Goal: Use online tool/utility: Use online tool/utility

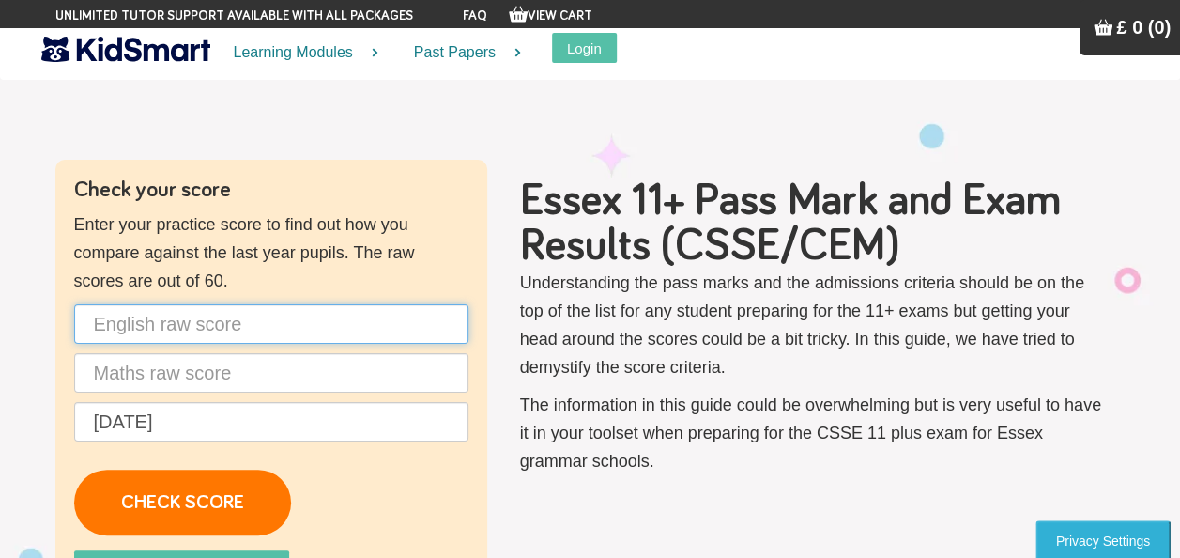
click at [276, 329] on input "text" at bounding box center [271, 323] width 394 height 39
type input "44"
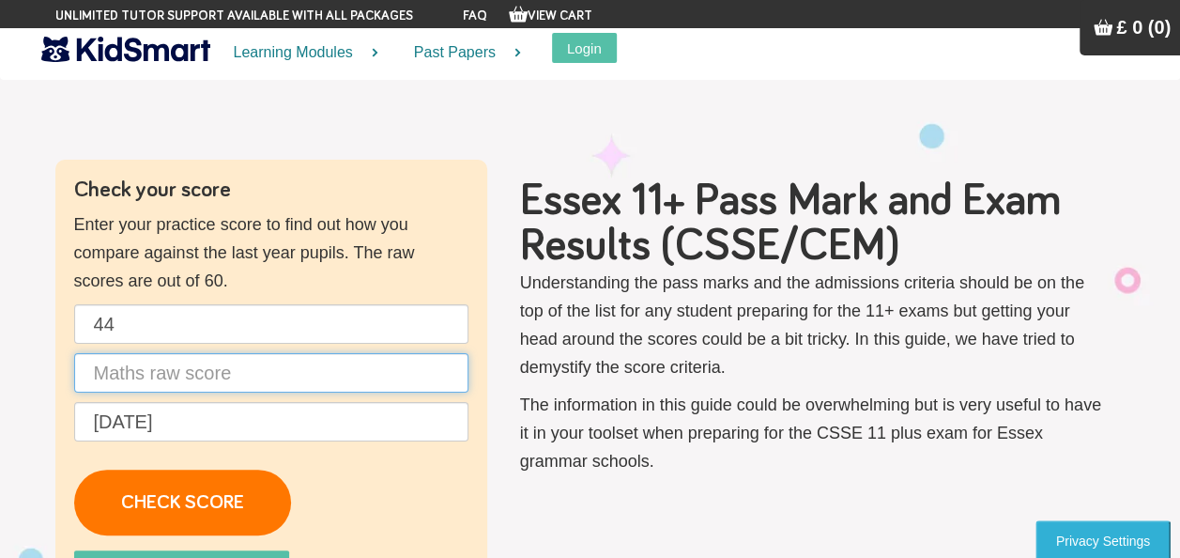
click at [246, 367] on input "text" at bounding box center [271, 372] width 394 height 39
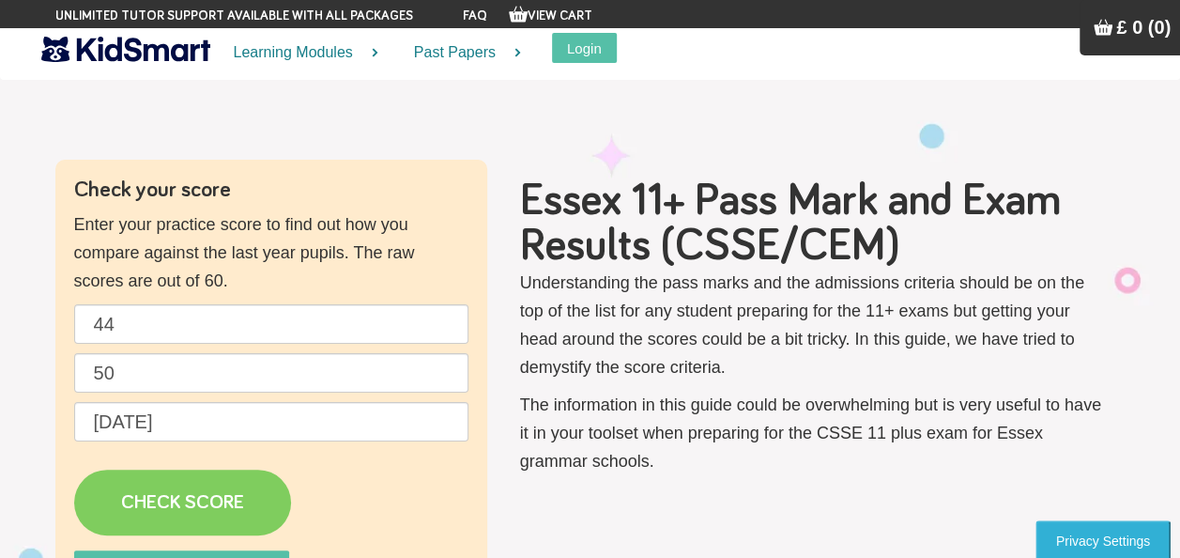
click at [184, 486] on link "CHECK SCORE" at bounding box center [182, 503] width 217 height 66
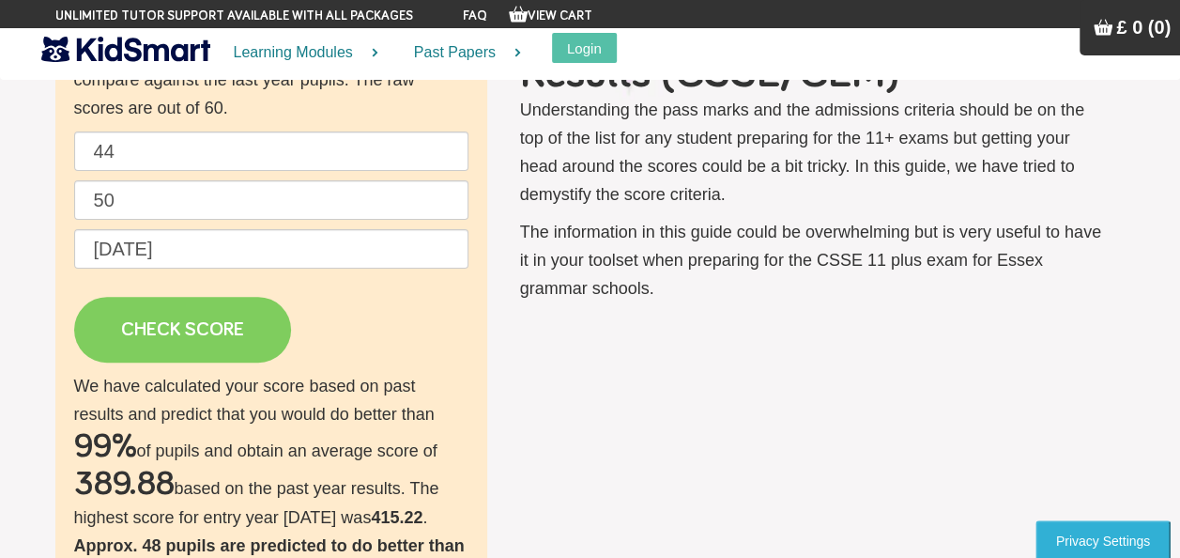
scroll to position [201, 0]
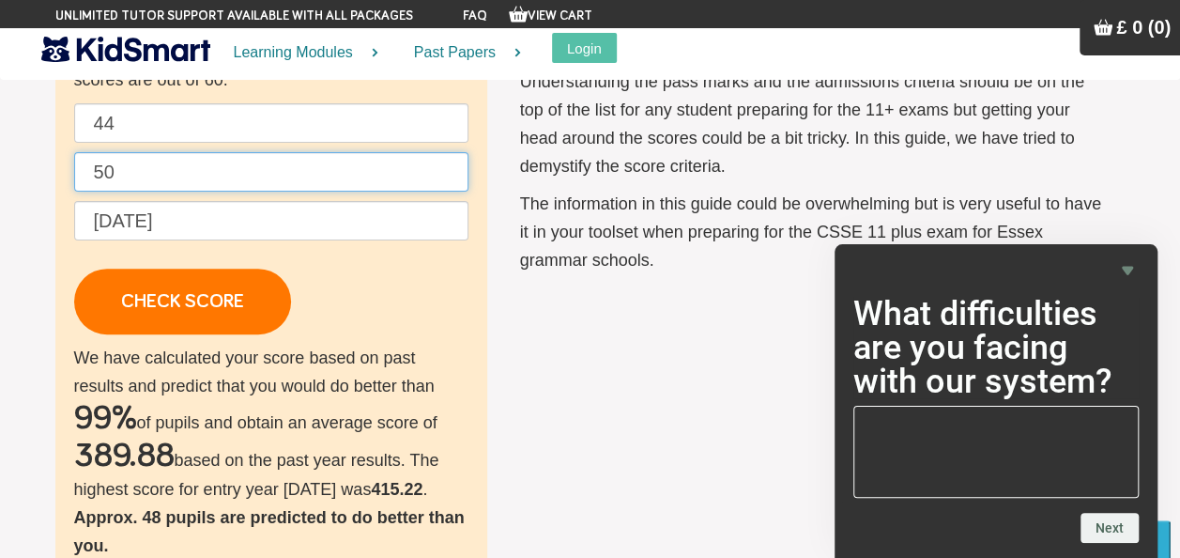
click at [125, 176] on input "50" at bounding box center [271, 171] width 394 height 39
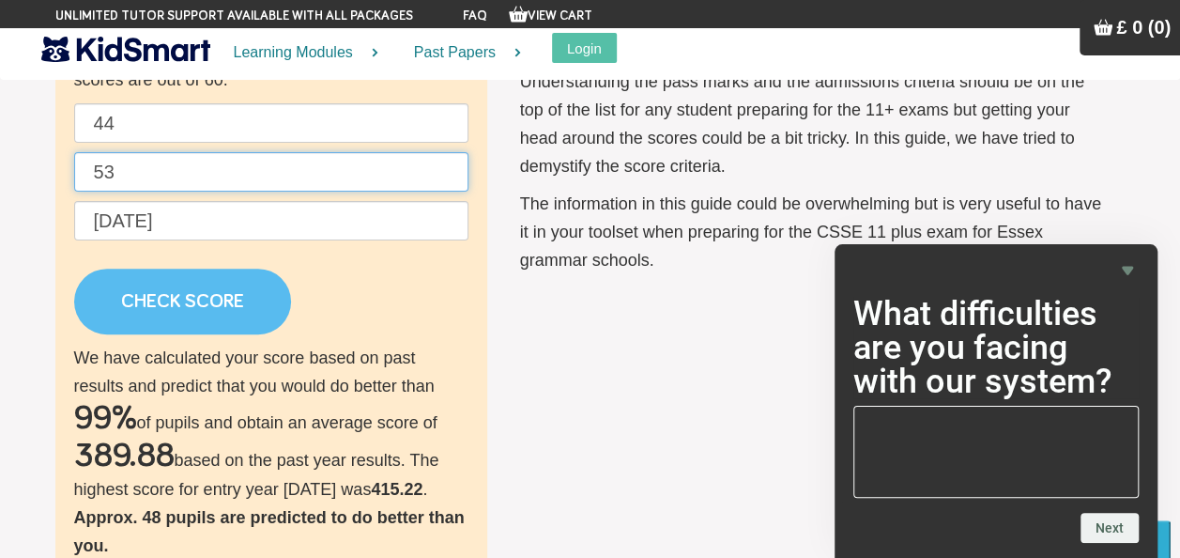
type input "53"
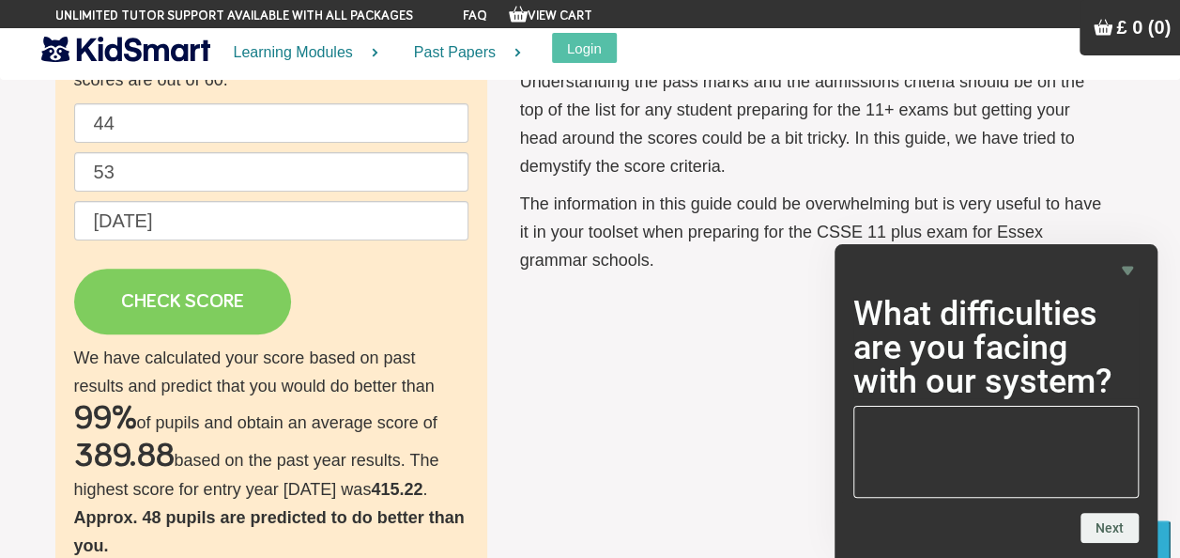
click at [166, 293] on link "CHECK SCORE" at bounding box center [182, 302] width 217 height 66
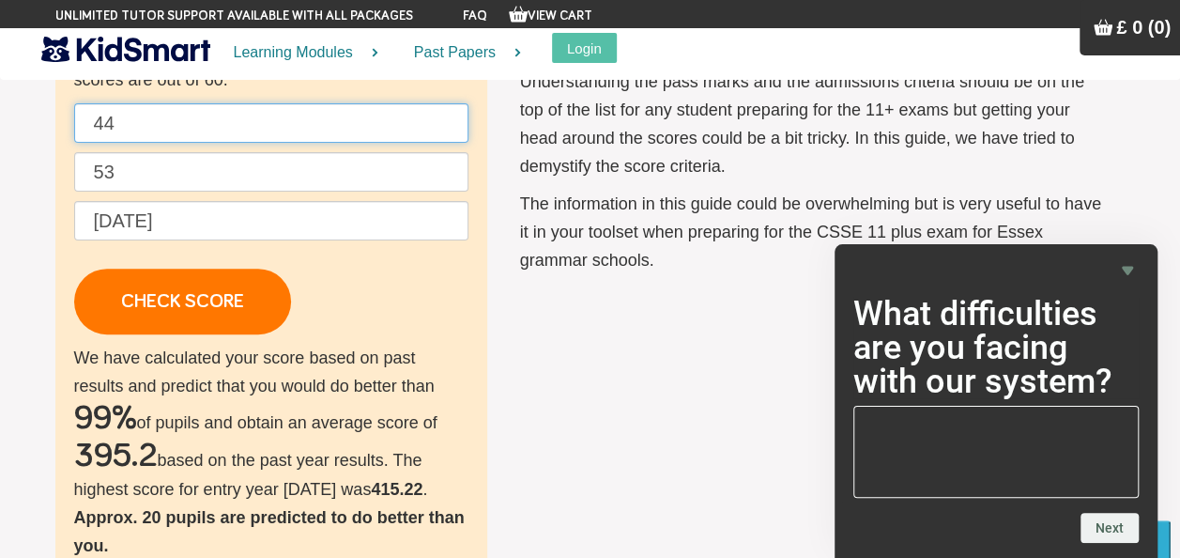
click at [167, 124] on input "44" at bounding box center [271, 122] width 394 height 39
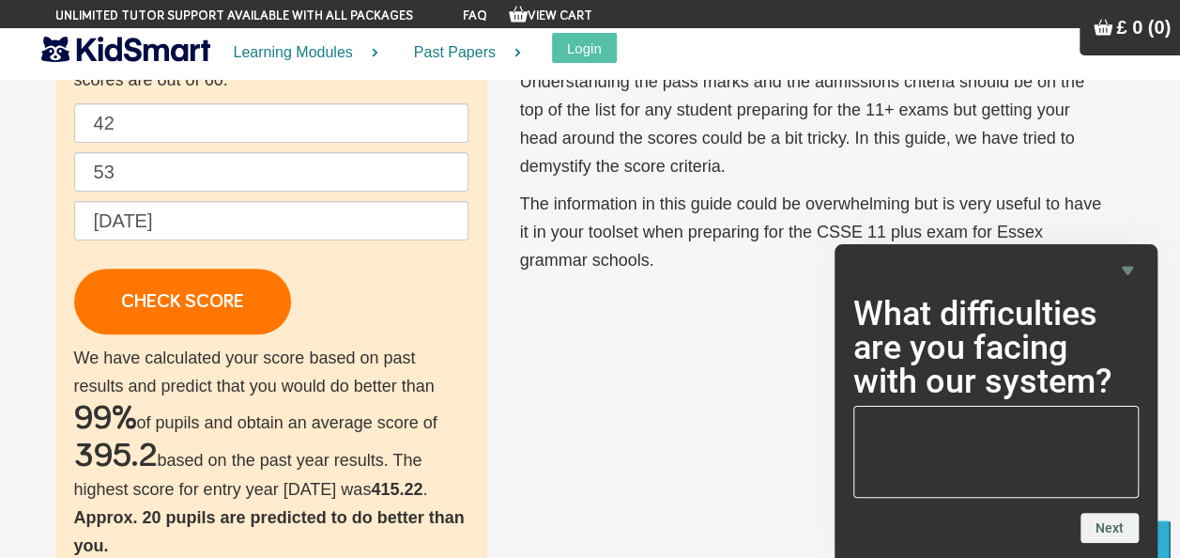
click at [485, 334] on div "Check your score Enter your practice score to find out how you compare against …" at bounding box center [271, 473] width 432 height 1028
click at [417, 318] on p "42 53 [DATE] CHECK SCORE" at bounding box center [271, 218] width 394 height 231
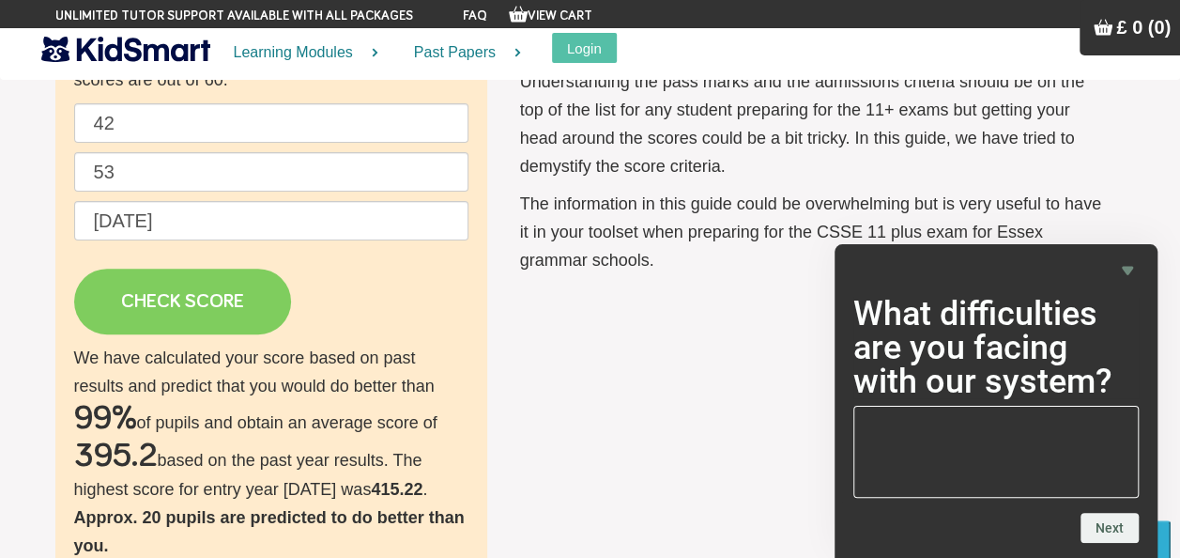
click at [177, 300] on link "CHECK SCORE" at bounding box center [182, 302] width 217 height 66
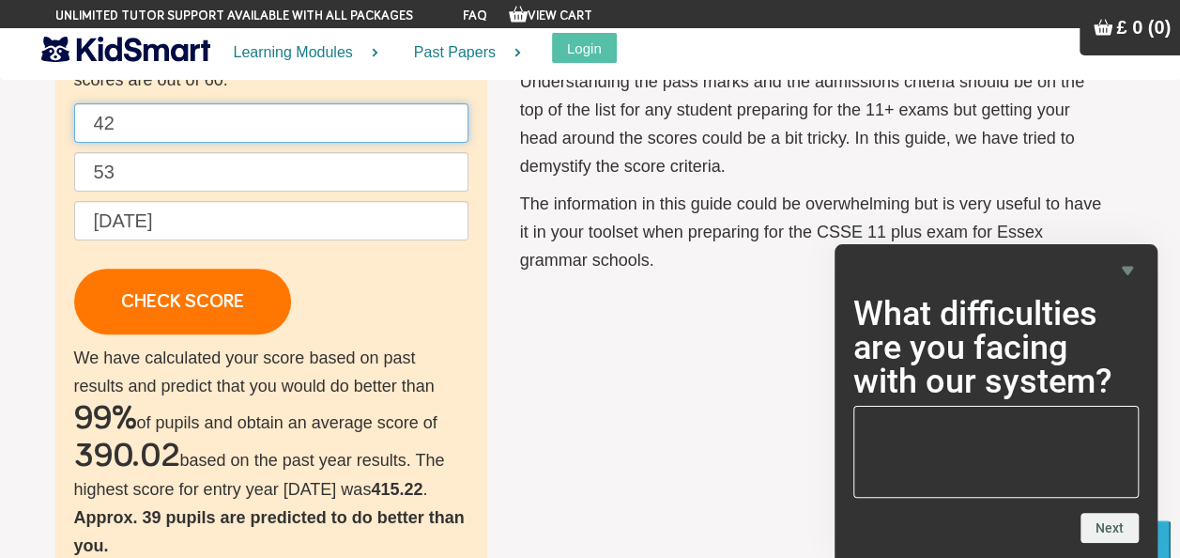
click at [180, 120] on input "42" at bounding box center [271, 122] width 394 height 39
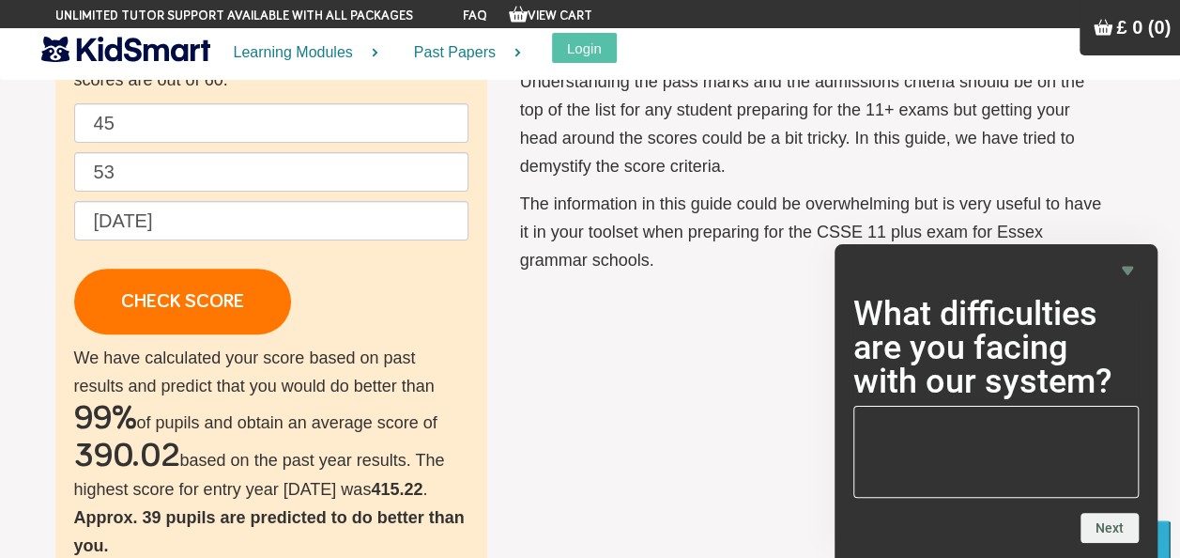
click at [370, 308] on p "45 53 [DATE] CHECK SCORE" at bounding box center [271, 218] width 394 height 231
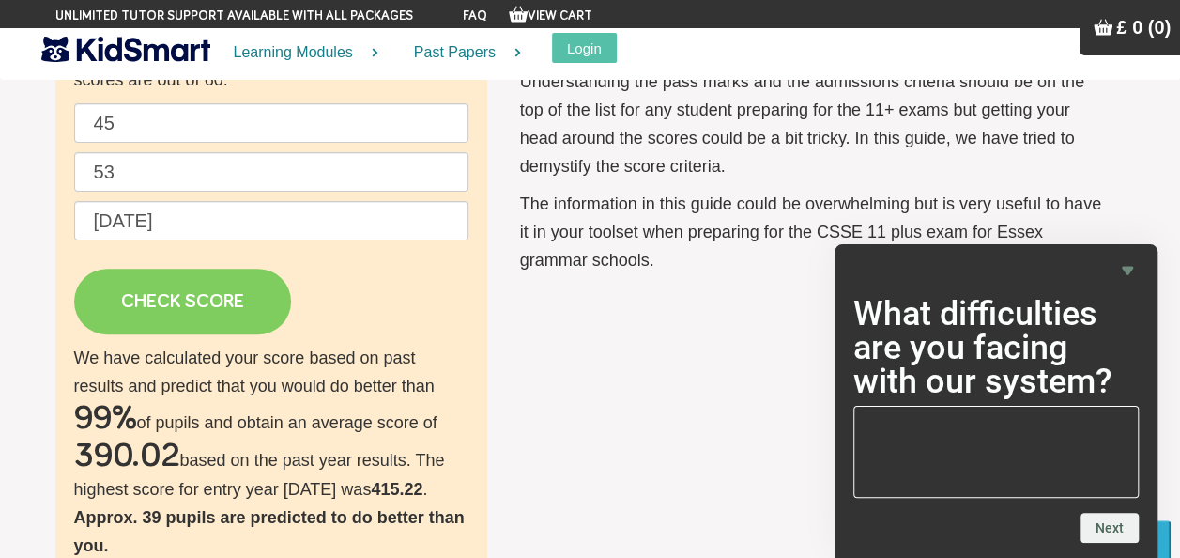
click at [246, 305] on link "CHECK SCORE" at bounding box center [182, 302] width 217 height 66
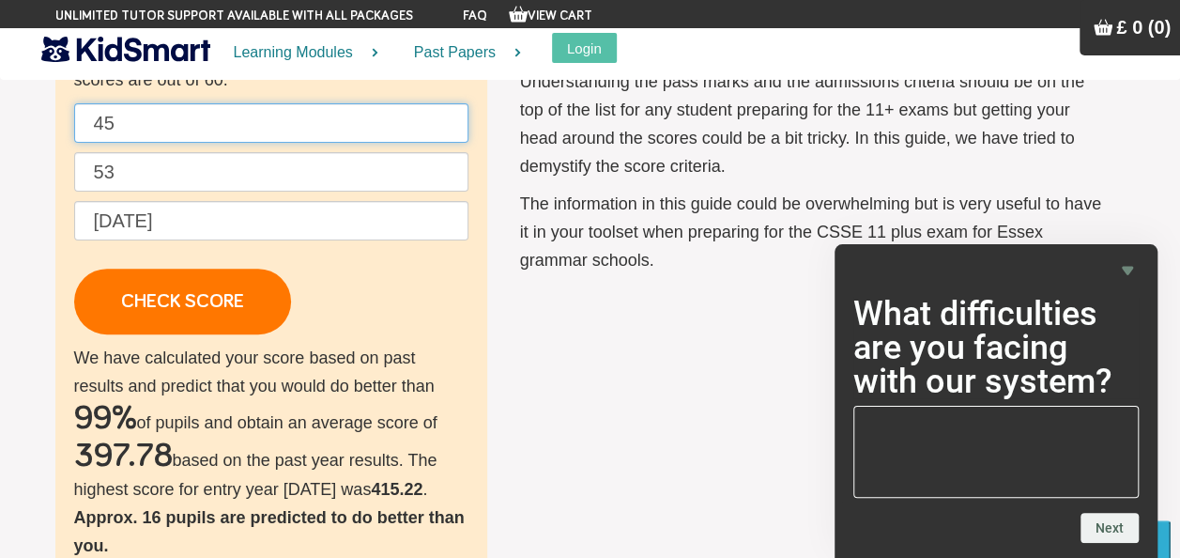
click at [123, 121] on input "45" at bounding box center [271, 122] width 394 height 39
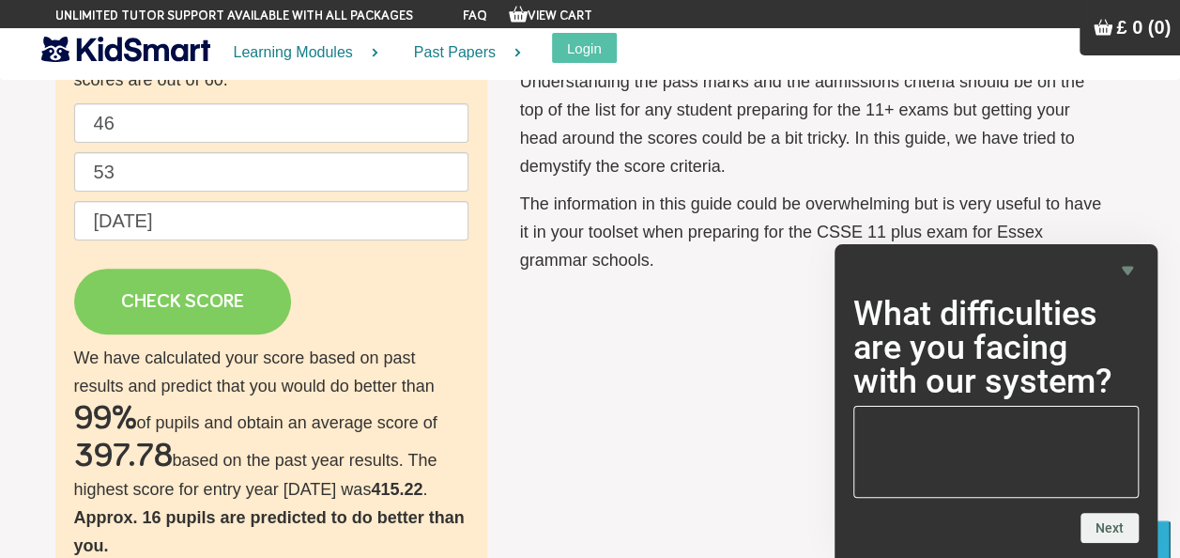
click at [167, 294] on link "CHECK SCORE" at bounding box center [182, 302] width 217 height 66
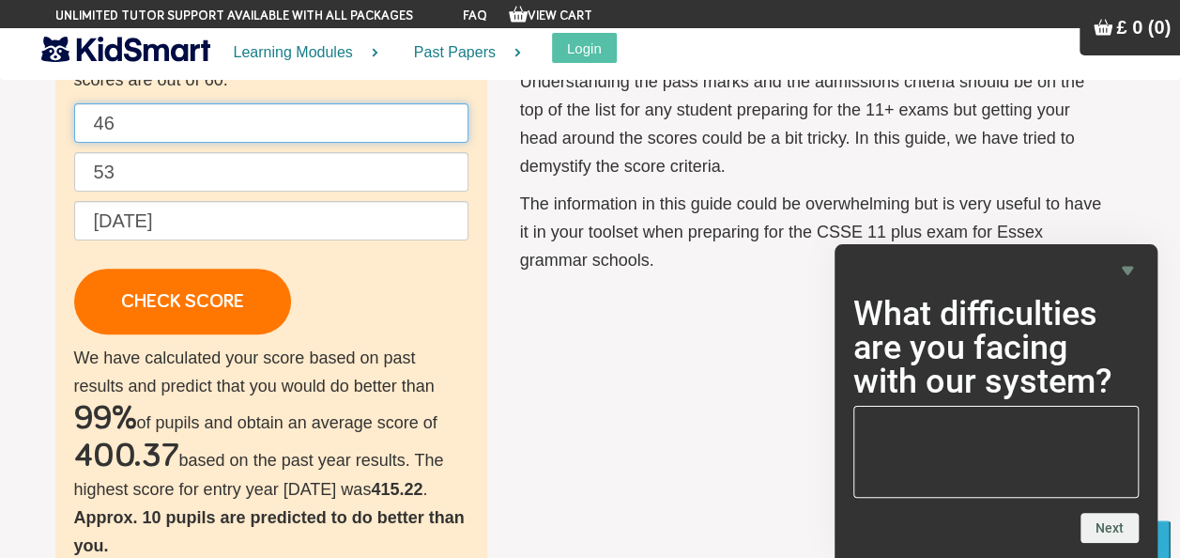
click at [194, 124] on input "46" at bounding box center [271, 122] width 394 height 39
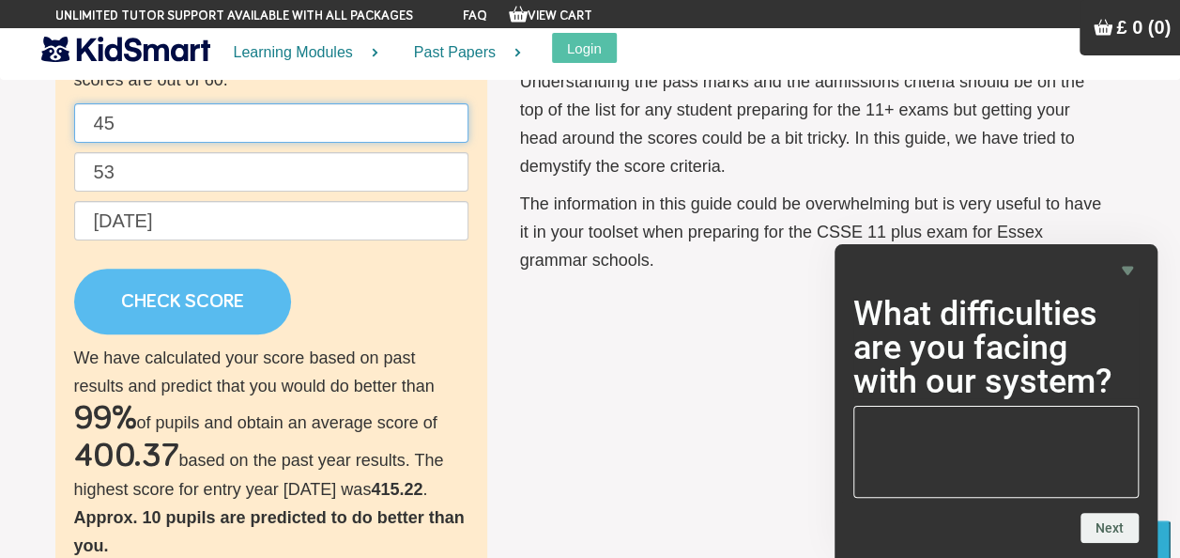
type input "45"
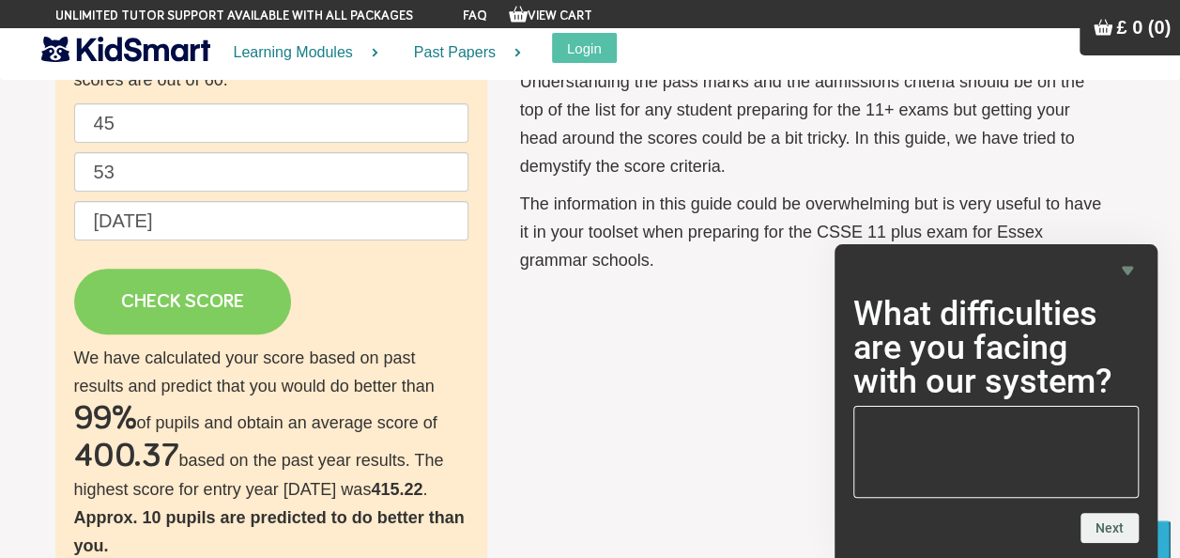
click at [153, 295] on link "CHECK SCORE" at bounding box center [182, 302] width 217 height 66
